Goal: Information Seeking & Learning: Learn about a topic

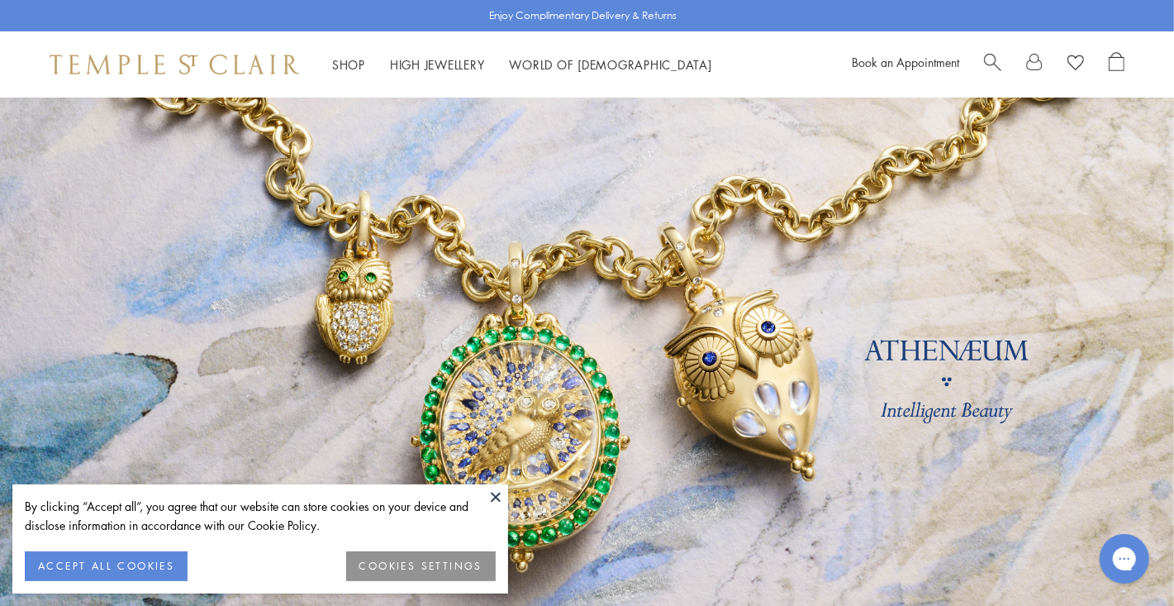
click at [494, 497] on button at bounding box center [495, 496] width 25 height 25
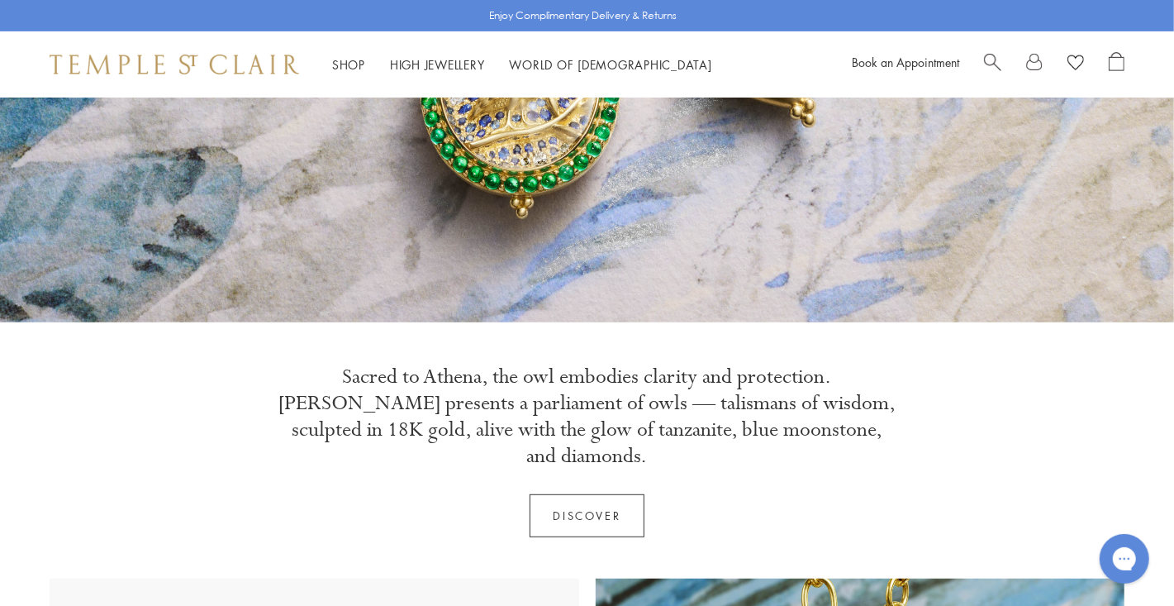
scroll to position [660, 0]
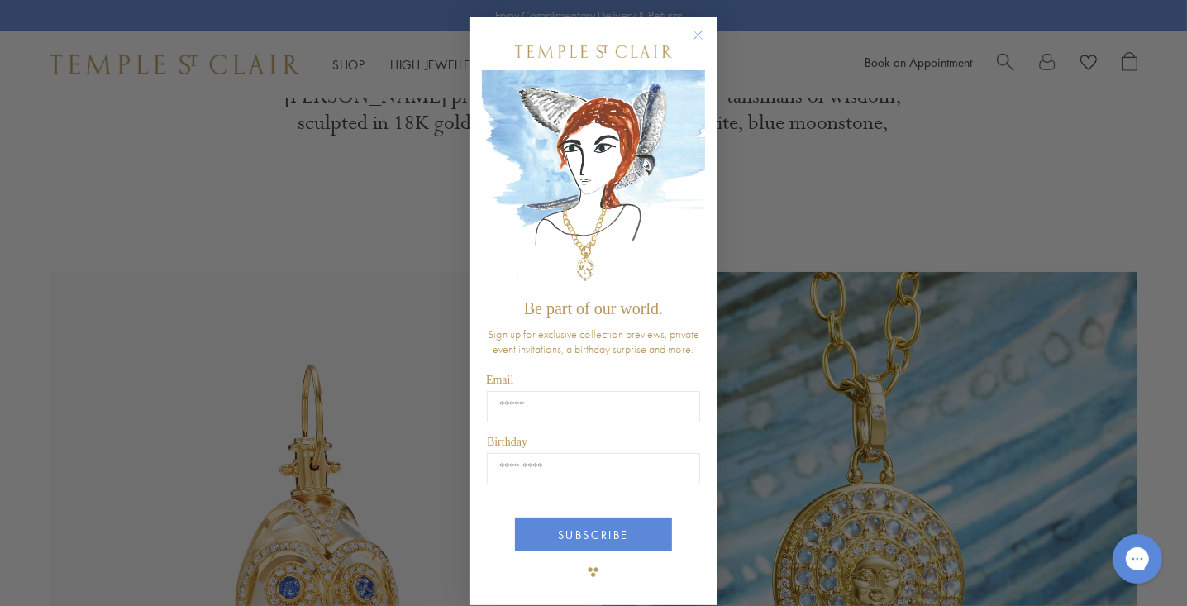
drag, startPoint x: 696, startPoint y: 32, endPoint x: 690, endPoint y: 39, distance: 8.8
click at [695, 36] on circle "Close dialog" at bounding box center [698, 36] width 20 height 20
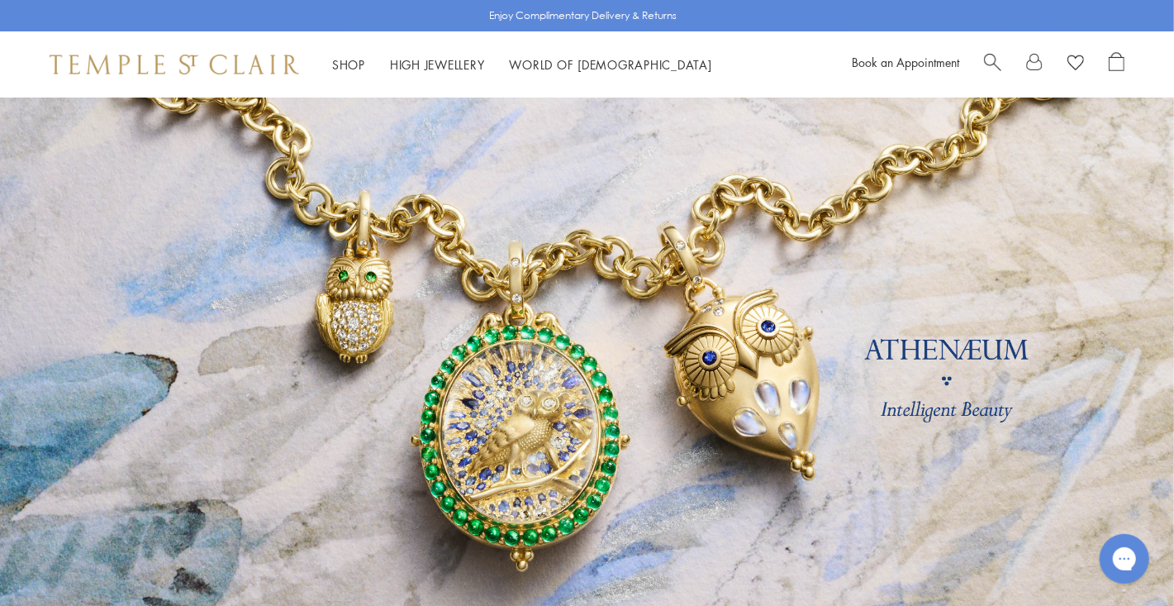
scroll to position [0, 0]
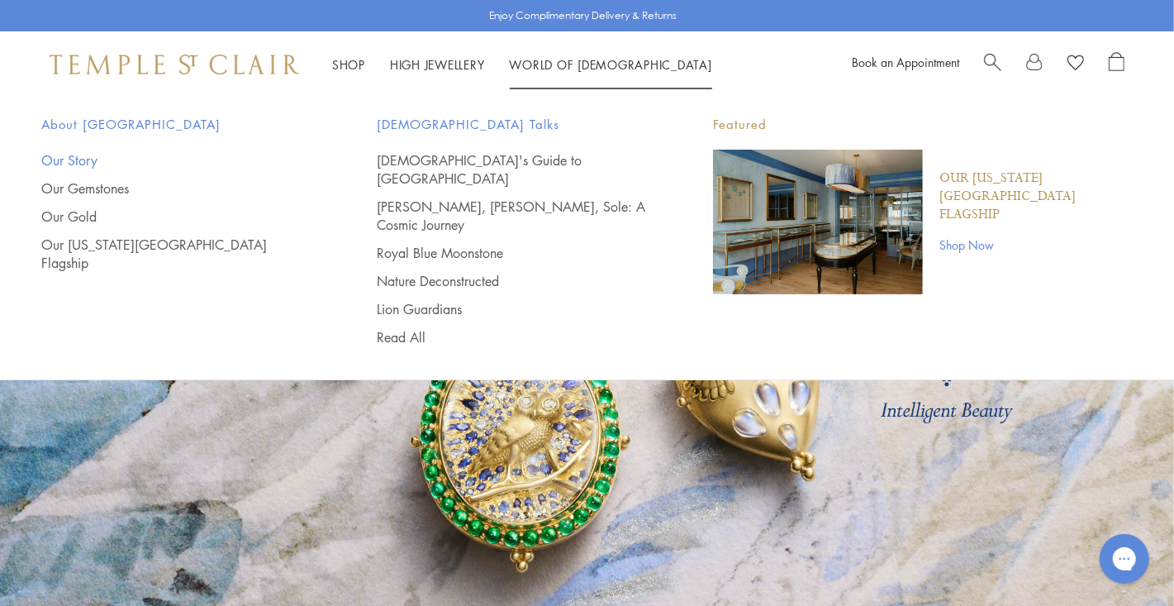
click at [67, 154] on link "Our Story" at bounding box center [176, 160] width 270 height 18
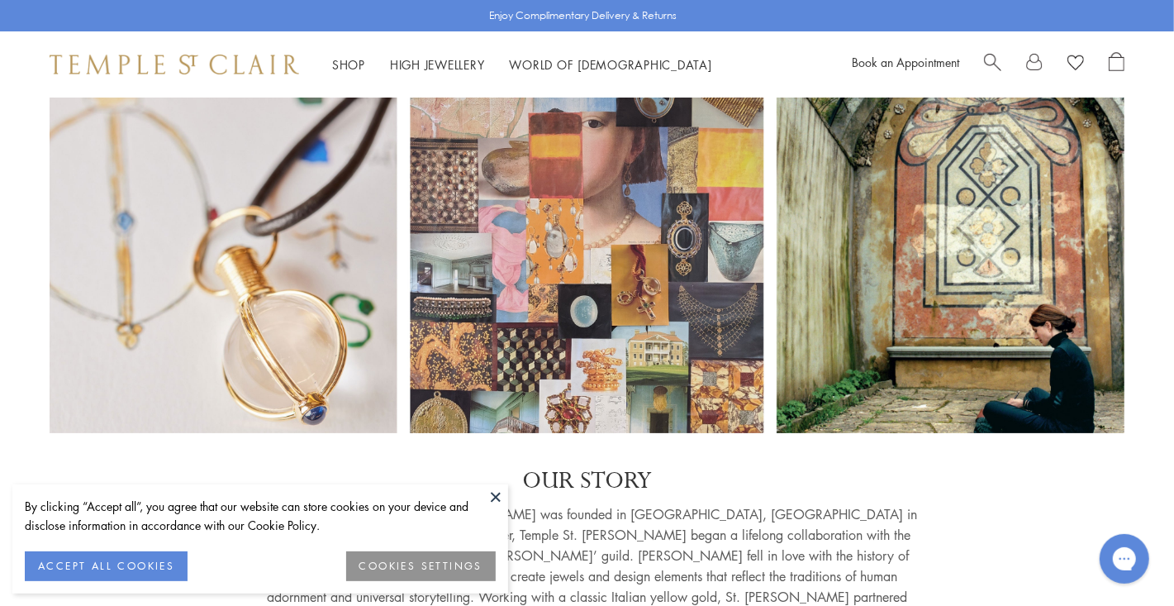
click at [499, 492] on button at bounding box center [495, 496] width 25 height 25
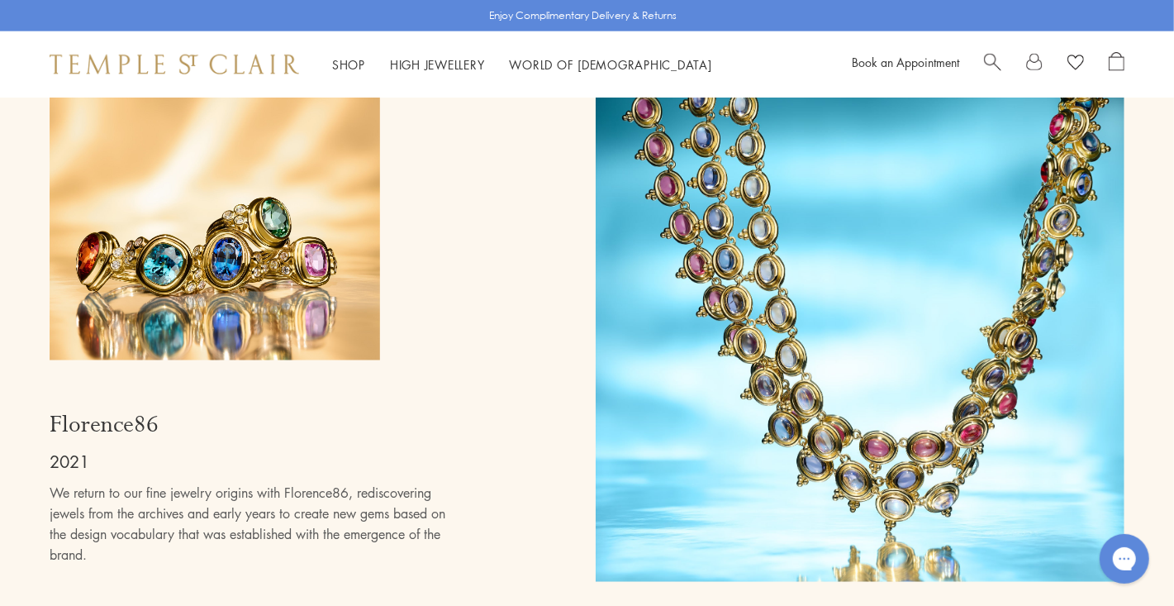
scroll to position [9089, 0]
